Goal: Information Seeking & Learning: Learn about a topic

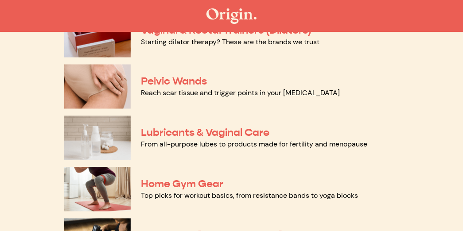
scroll to position [433, 0]
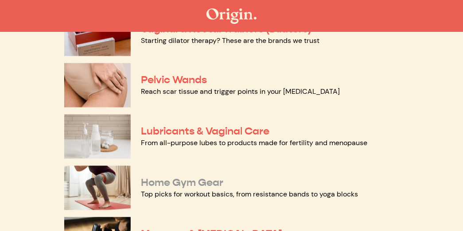
click at [214, 182] on link "Home Gym Gear" at bounding box center [182, 182] width 82 height 13
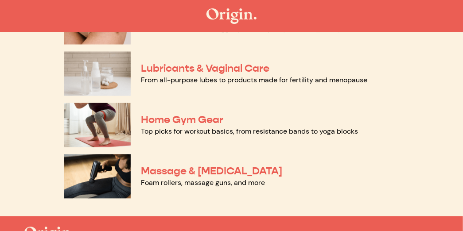
scroll to position [498, 0]
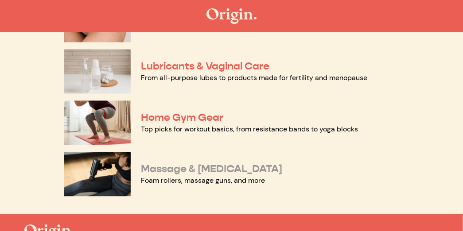
click at [163, 166] on link "Massage & Myofascial Release" at bounding box center [211, 169] width 141 height 13
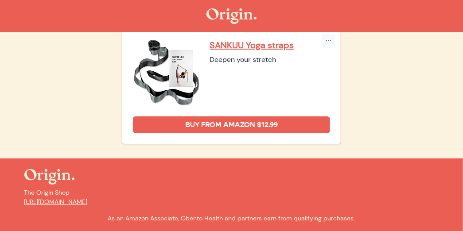
scroll to position [896, 0]
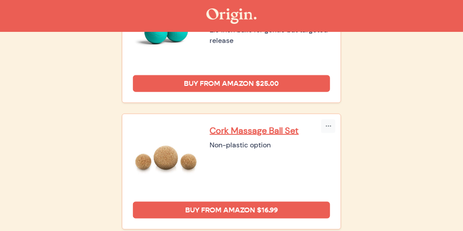
scroll to position [282, 0]
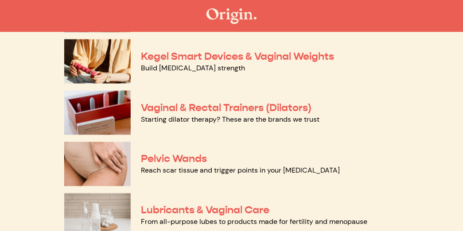
scroll to position [352, 0]
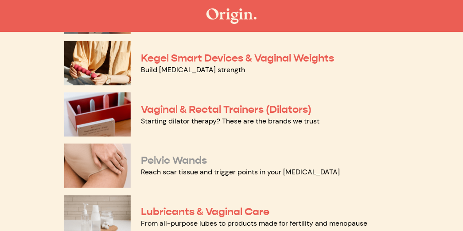
click at [173, 163] on link "Pelvic Wands" at bounding box center [174, 160] width 66 height 13
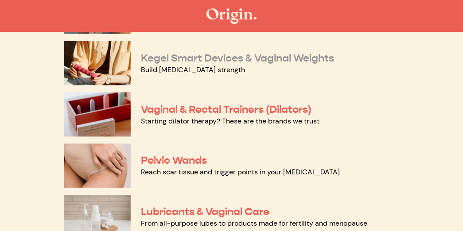
click at [163, 60] on link "Kegel Smart Devices & Vaginal Weights" at bounding box center [237, 57] width 193 height 13
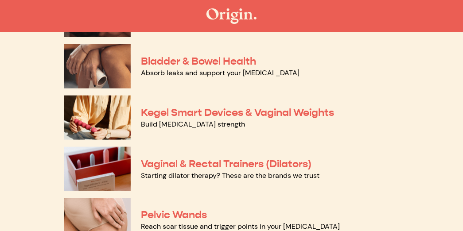
scroll to position [298, 0]
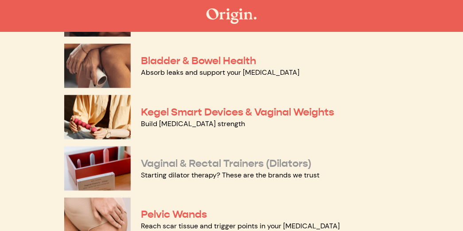
click at [211, 164] on link "Vaginal & Rectal Trainers (Dilators)" at bounding box center [226, 163] width 171 height 13
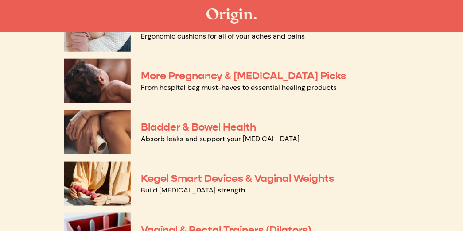
scroll to position [230, 0]
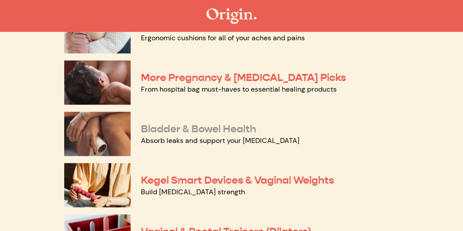
click at [160, 126] on link "Bladder & Bowel Health" at bounding box center [198, 128] width 115 height 13
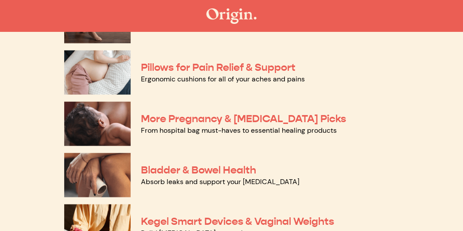
scroll to position [188, 0]
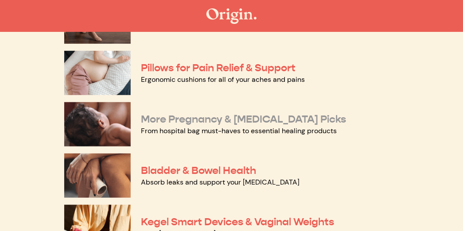
click at [174, 118] on link "More Pregnancy & [MEDICAL_DATA] Picks" at bounding box center [243, 119] width 205 height 13
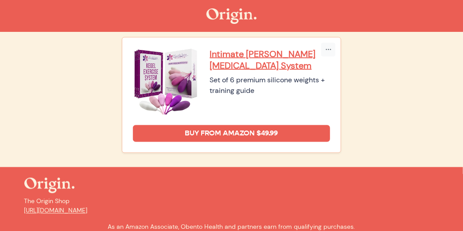
scroll to position [399, 0]
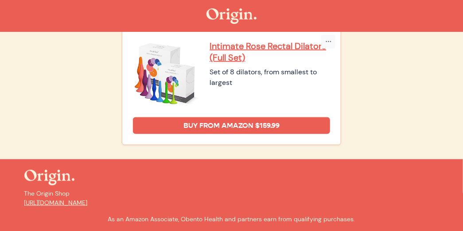
scroll to position [1285, 0]
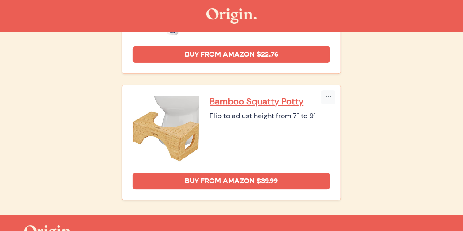
scroll to position [699, 0]
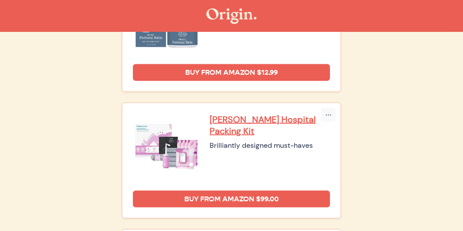
scroll to position [311, 0]
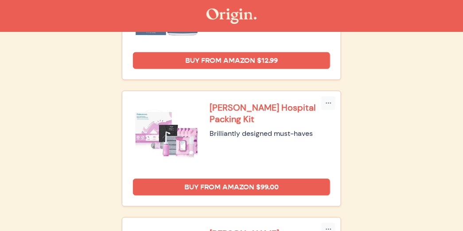
click at [222, 106] on p "[PERSON_NAME] Hospital Packing Kit" at bounding box center [270, 113] width 121 height 23
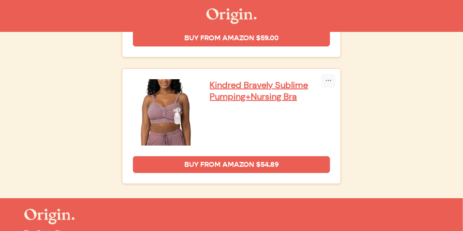
scroll to position [1983, 0]
